Goal: Find specific page/section: Find specific page/section

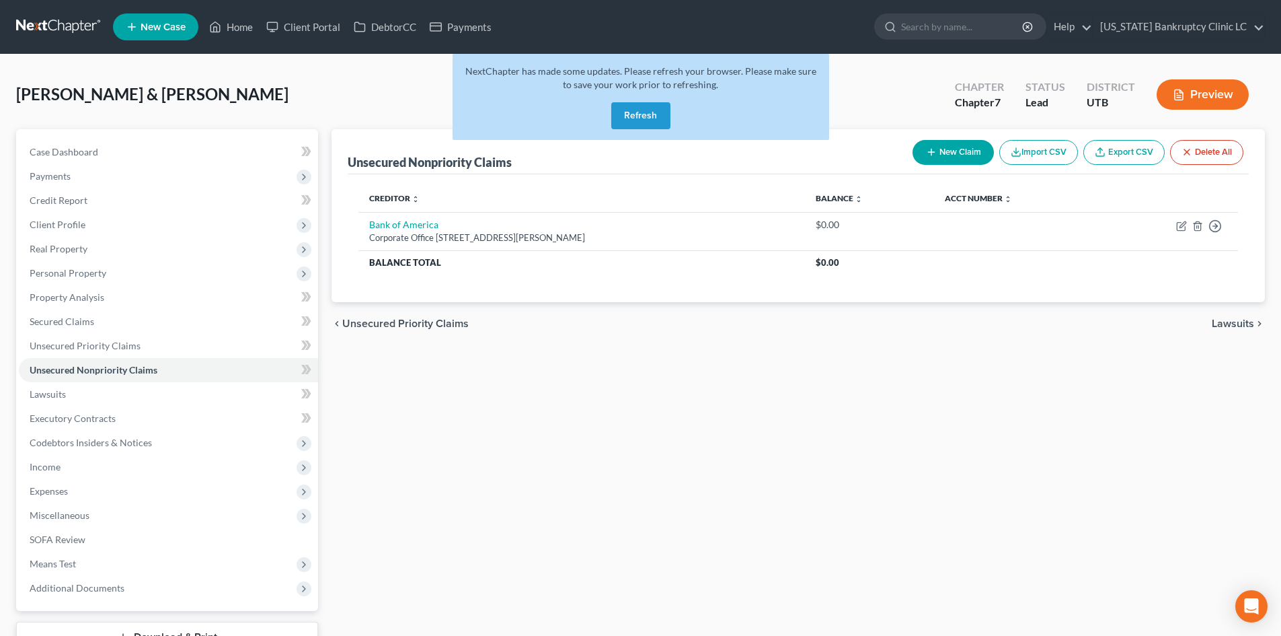
click at [640, 102] on div "NextChapter has made some updates. Please refresh your browser. Please make sur…" at bounding box center [641, 97] width 377 height 86
click at [642, 110] on button "Refresh" at bounding box center [640, 115] width 59 height 27
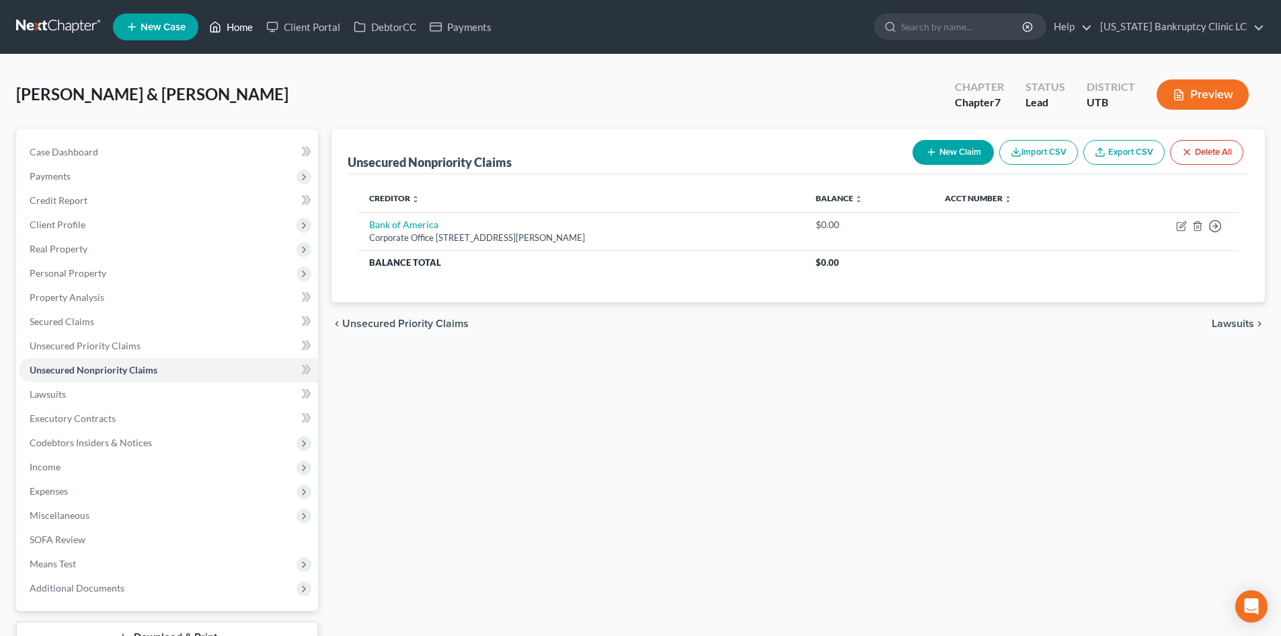
click at [245, 29] on link "Home" at bounding box center [230, 27] width 57 height 24
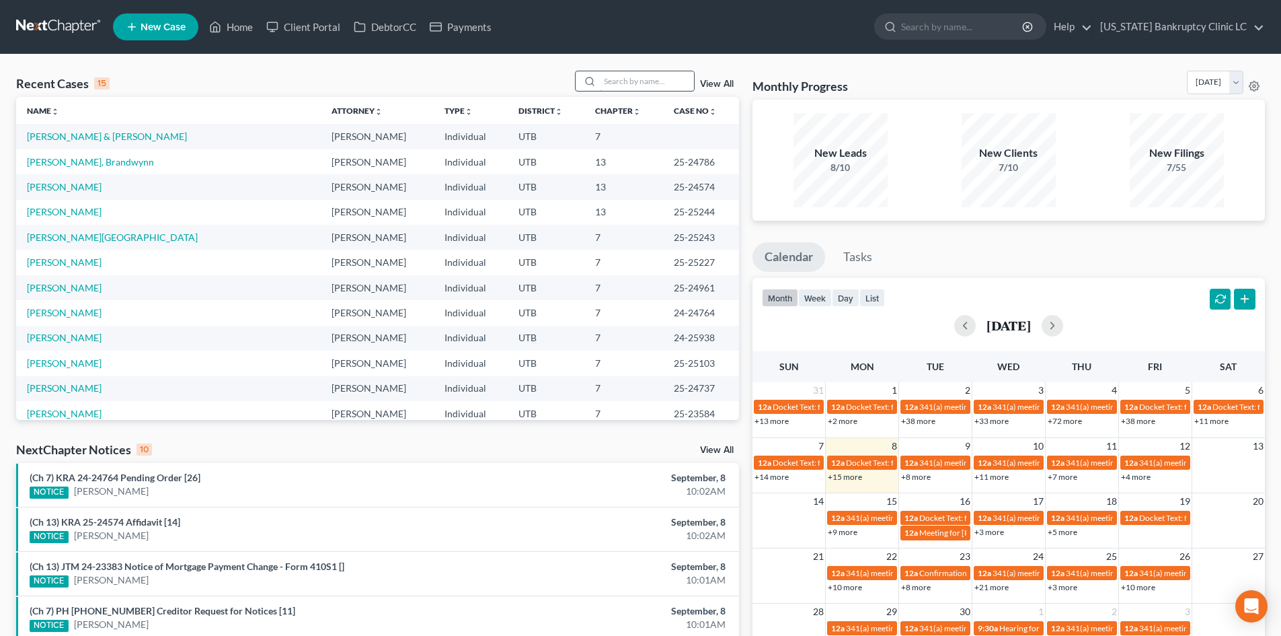
click at [677, 86] on input "search" at bounding box center [647, 81] width 94 height 20
type input "j"
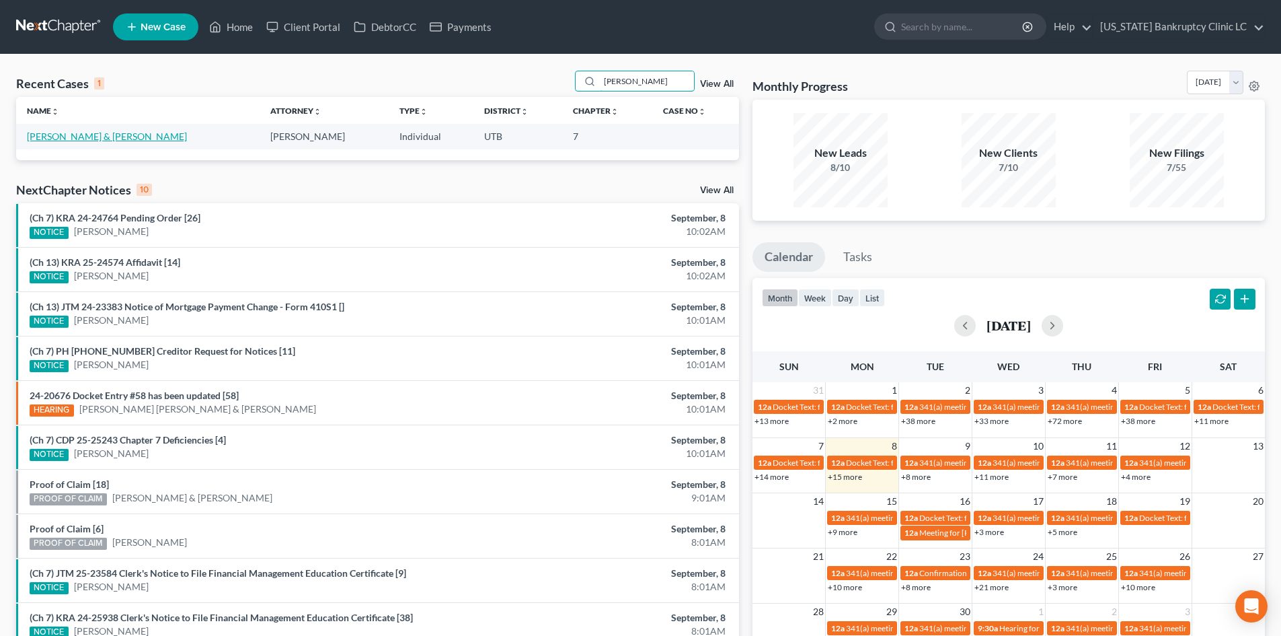
type input "[PERSON_NAME]"
click at [54, 132] on link "[PERSON_NAME] & [PERSON_NAME]" at bounding box center [107, 135] width 160 height 11
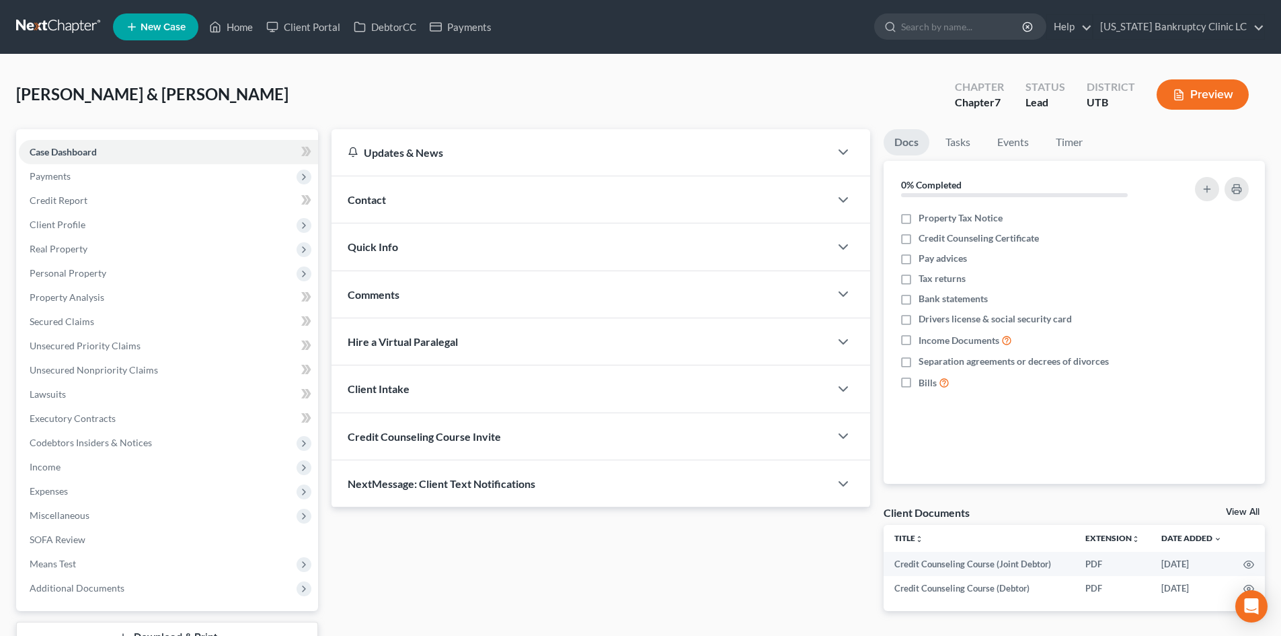
click at [303, 93] on div "[PERSON_NAME] & [PERSON_NAME] Upgraded Chapter Chapter 7 Status Lead District U…" at bounding box center [640, 100] width 1249 height 59
click at [683, 609] on div "Updates & News × [US_STATE] District Notes: Take a look at NextChapter's Distri…" at bounding box center [601, 380] width 552 height 503
